Goal: Task Accomplishment & Management: Use online tool/utility

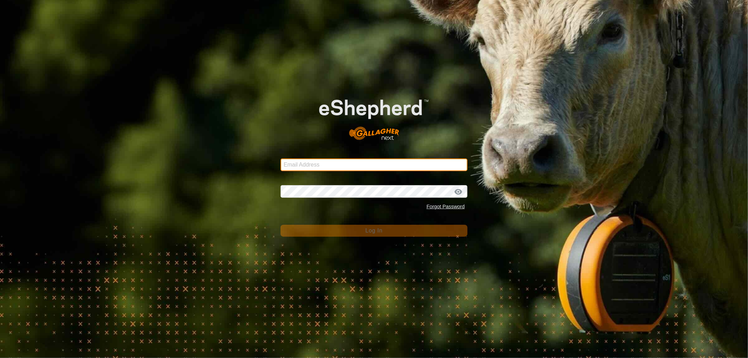
click at [306, 163] on input "Email Address" at bounding box center [374, 165] width 187 height 13
type input "[EMAIL_ADDRESS][DOMAIN_NAME]"
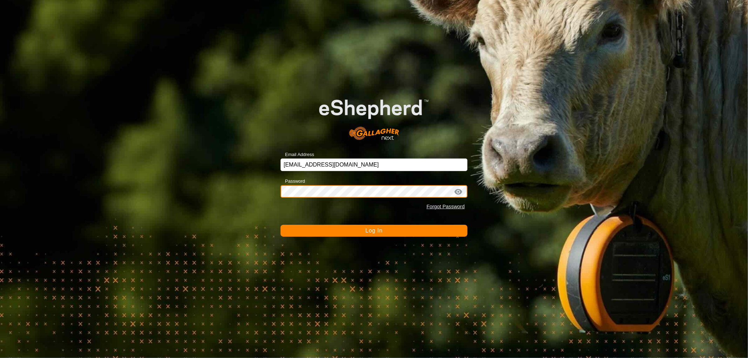
click at [281, 225] on button "Log In" at bounding box center [374, 231] width 187 height 12
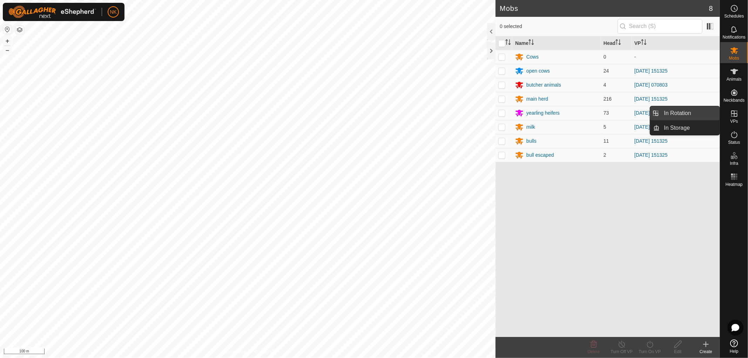
click at [683, 113] on link "In Rotation" at bounding box center [690, 113] width 60 height 14
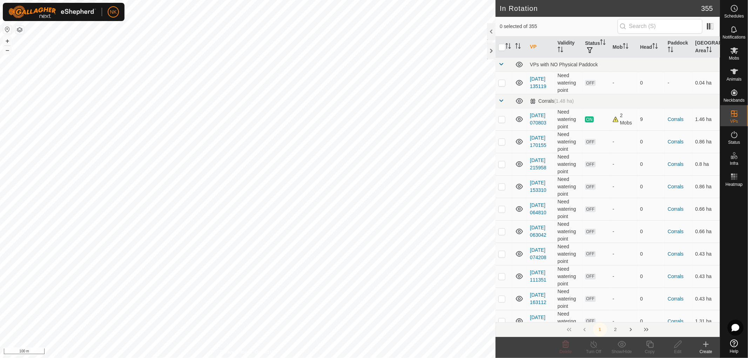
click at [706, 345] on icon at bounding box center [706, 345] width 5 height 0
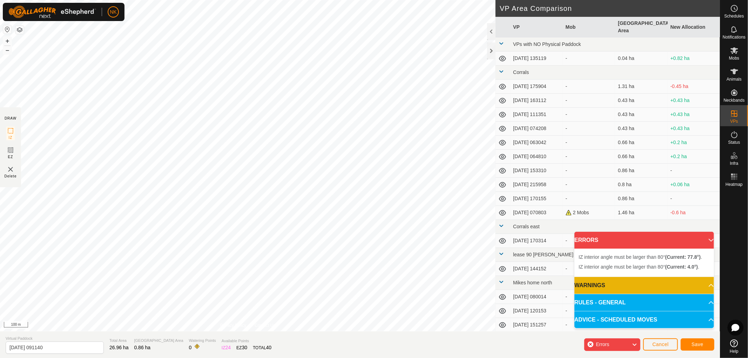
click at [406, 0] on html "NK Schedules Notifications Mobs Animals Neckbands VPs Status Infra Heatmap Help…" at bounding box center [374, 179] width 748 height 358
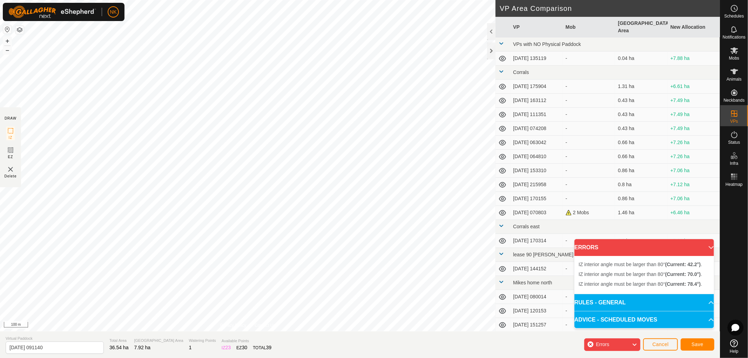
click at [346, 53] on div "IZ interior angle must be larger than 80° (Current: 42.2°) . + – ⇧ i 100 m" at bounding box center [248, 166] width 496 height 332
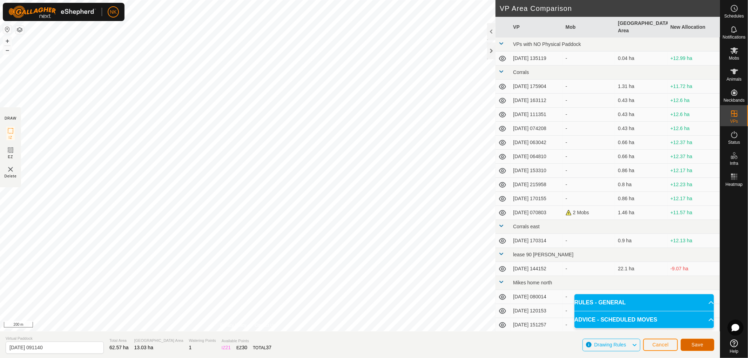
click at [696, 345] on span "Save" at bounding box center [698, 345] width 12 height 6
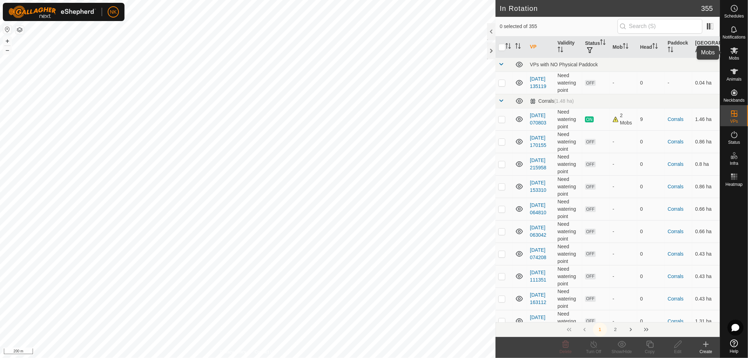
click at [737, 54] on icon at bounding box center [735, 50] width 8 height 7
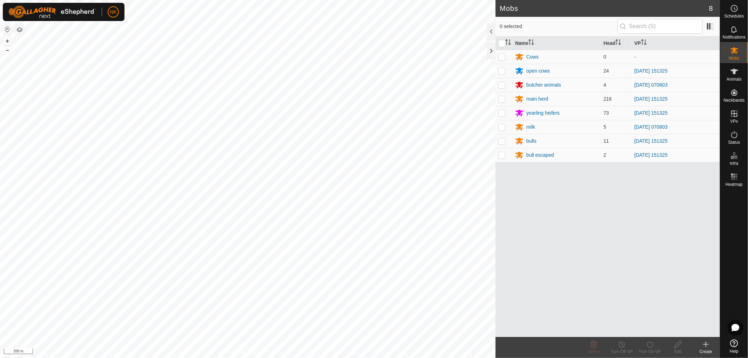
click at [705, 344] on icon at bounding box center [706, 344] width 8 height 8
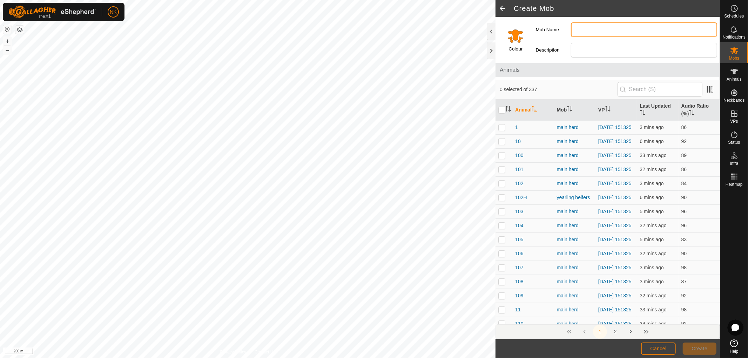
click at [583, 34] on input "Mob Name" at bounding box center [644, 29] width 146 height 15
type input "escaped"
click at [700, 348] on span "Create" at bounding box center [700, 349] width 16 height 6
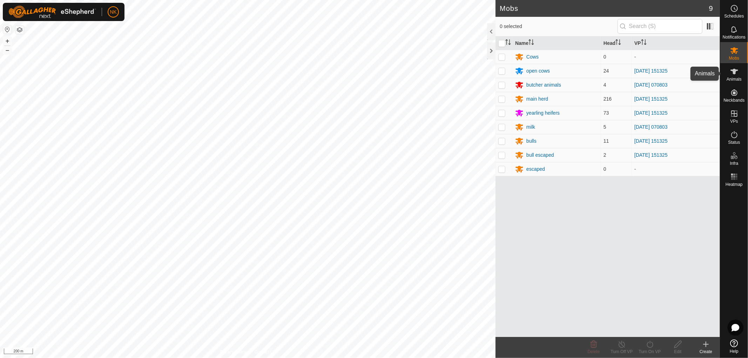
click at [735, 74] on icon at bounding box center [735, 72] width 8 height 6
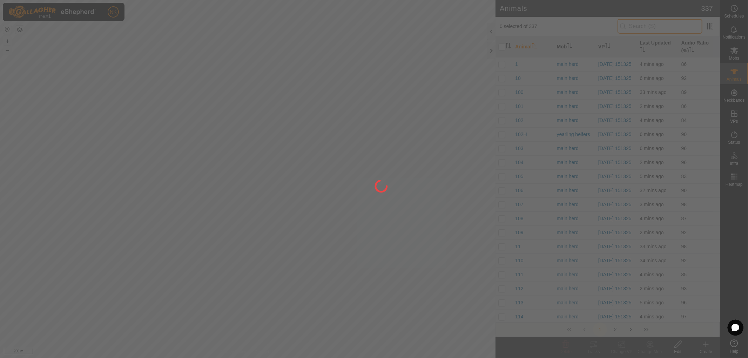
click at [647, 26] on input "text" at bounding box center [660, 26] width 85 height 15
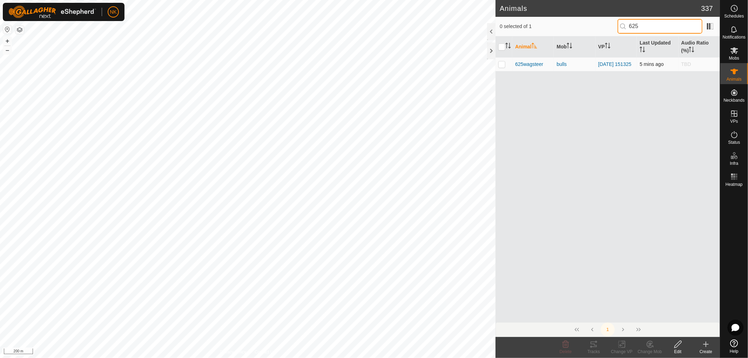
type input "625"
click at [502, 62] on p-checkbox at bounding box center [502, 64] width 7 height 6
checkbox input "true"
click at [651, 348] on icon at bounding box center [650, 344] width 9 height 8
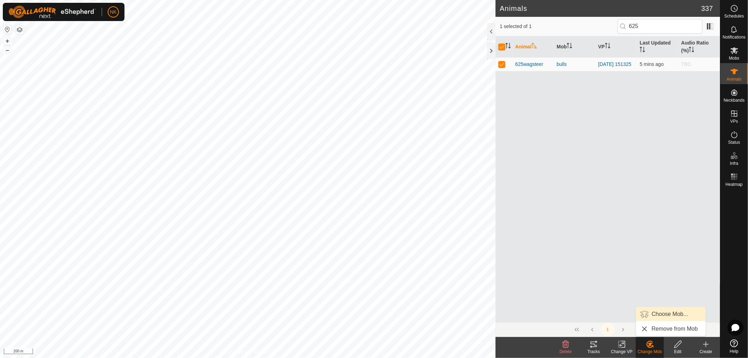
click at [671, 317] on link "Choose Mob..." at bounding box center [671, 314] width 69 height 14
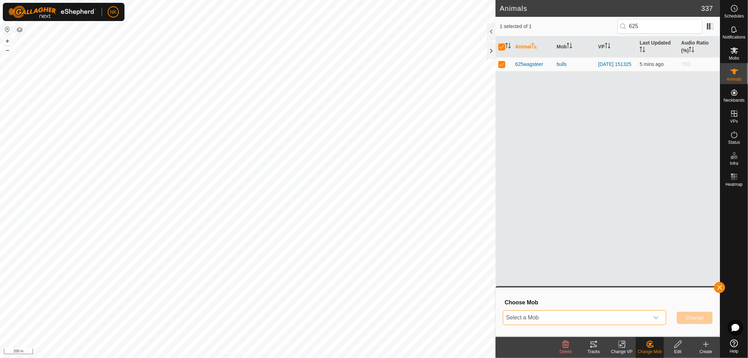
click at [577, 312] on span "Select a Mob" at bounding box center [577, 318] width 146 height 14
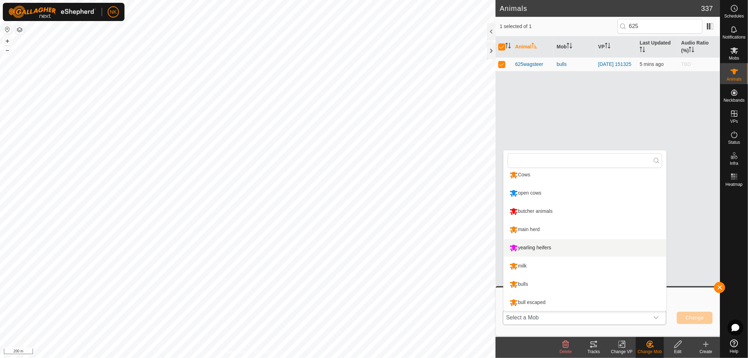
scroll to position [23, 0]
click at [537, 304] on li "escaped" at bounding box center [585, 303] width 163 height 18
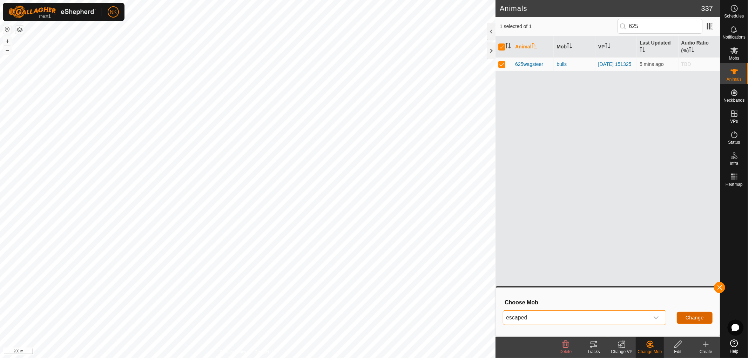
click at [707, 320] on button "Change" at bounding box center [695, 318] width 36 height 12
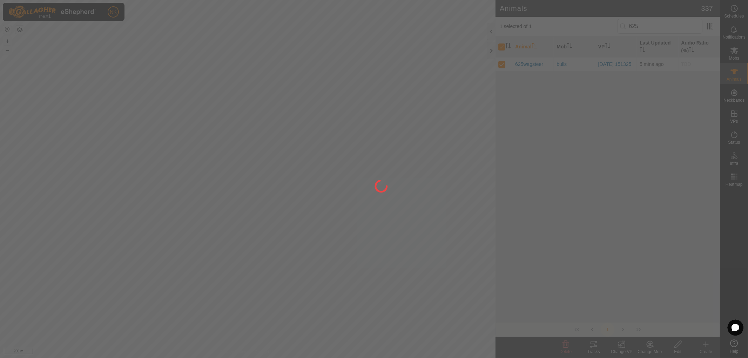
checkbox input "false"
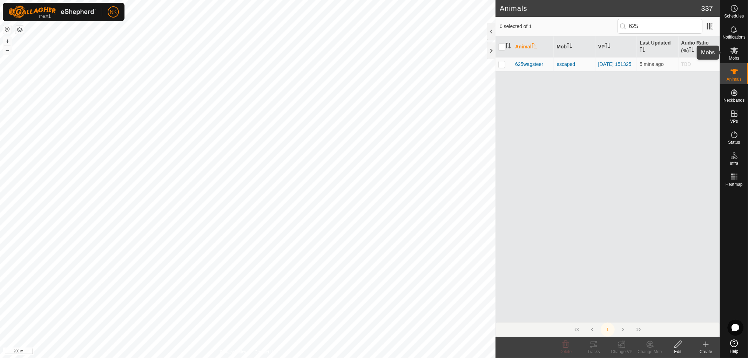
click at [737, 51] on icon at bounding box center [735, 50] width 8 height 7
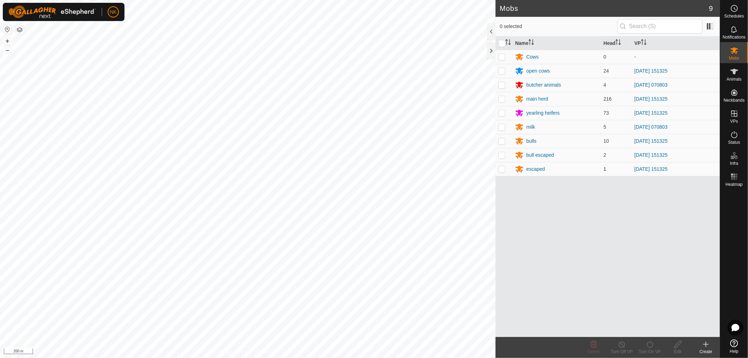
click at [504, 173] on td at bounding box center [504, 169] width 17 height 14
checkbox input "true"
click at [653, 350] on div "Turn On VP" at bounding box center [650, 352] width 28 height 6
click at [647, 331] on link "Now" at bounding box center [671, 329] width 69 height 14
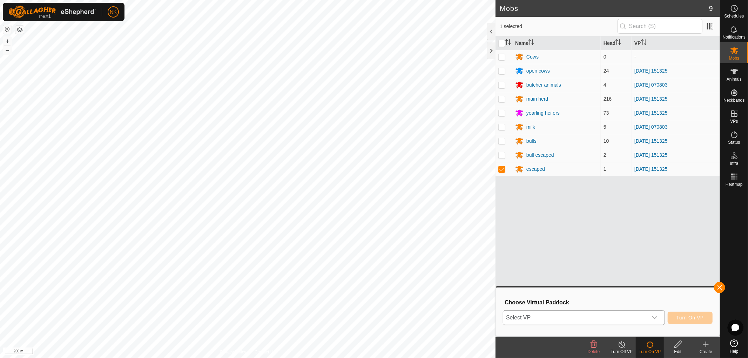
click at [664, 313] on p-select "Select VP" at bounding box center [584, 318] width 162 height 15
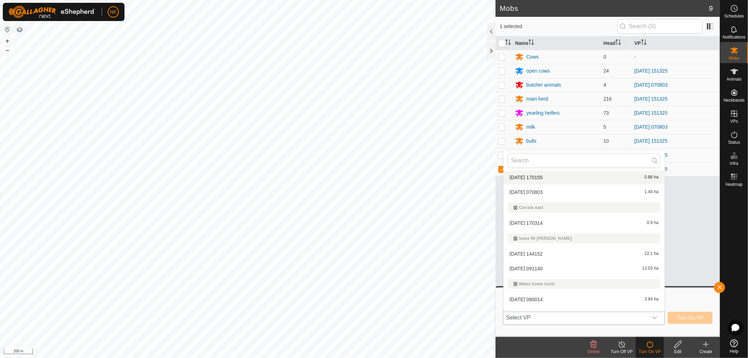
scroll to position [195, 0]
click at [531, 240] on li "[DATE] 091140 13.03 ha" at bounding box center [584, 239] width 161 height 14
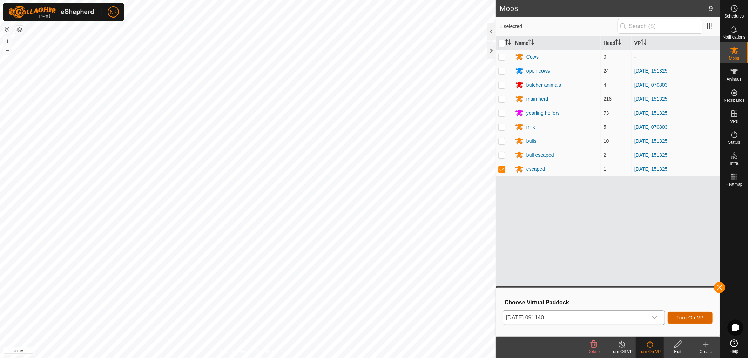
click at [690, 313] on button "Turn On VP" at bounding box center [690, 318] width 45 height 12
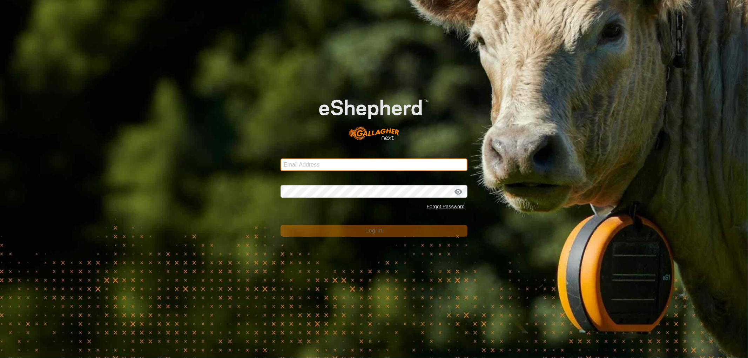
click at [313, 162] on input "Email Address" at bounding box center [374, 165] width 187 height 13
